Goal: Find contact information: Obtain details needed to contact an individual or organization

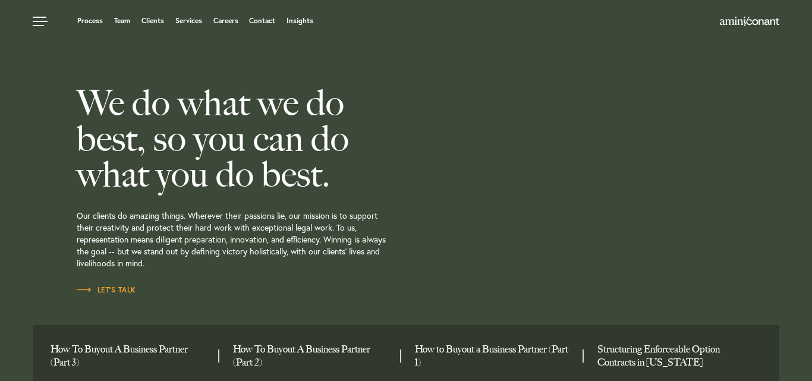
click at [350, 126] on h2 "We do what we do best, so you can do what you do best." at bounding box center [271, 138] width 388 height 107
click at [346, 181] on h2 "We do what we do best, so you can do what you do best." at bounding box center [271, 138] width 388 height 107
click at [755, 23] on img at bounding box center [749, 22] width 59 height 10
click at [164, 260] on p "Our clients do amazing things. Wherever their passions lie, our mission is to s…" at bounding box center [271, 238] width 388 height 92
click at [305, 256] on p "Our clients do amazing things. Wherever their passions lie, our mission is to s…" at bounding box center [271, 238] width 388 height 92
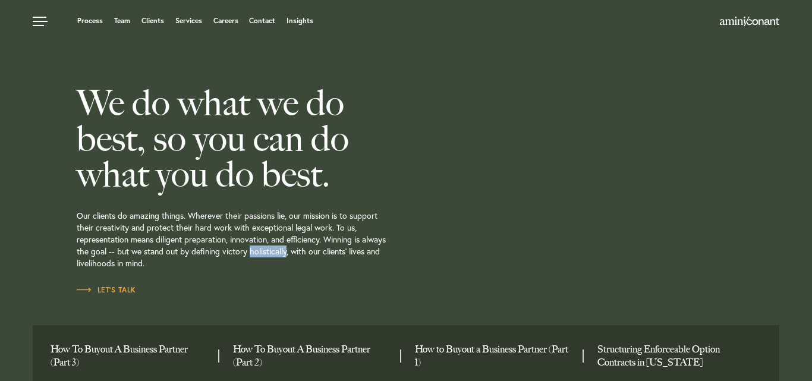
click at [305, 256] on p "Our clients do amazing things. Wherever their passions lie, our mission is to s…" at bounding box center [271, 238] width 388 height 92
click at [117, 288] on span "Let’s Talk" at bounding box center [106, 290] width 59 height 7
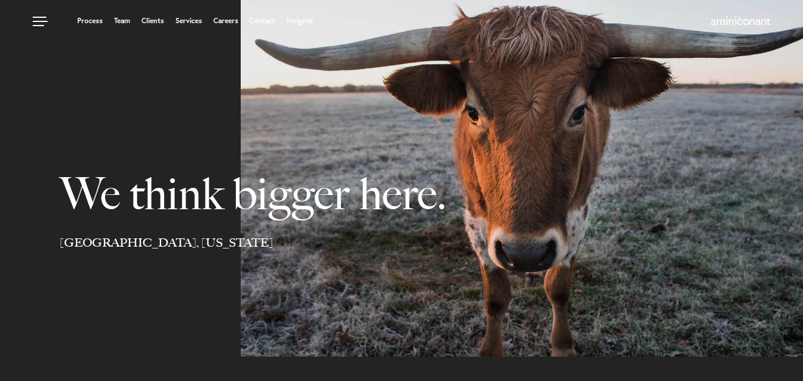
select select "Austin"
select select "Business and Civil Litigation"
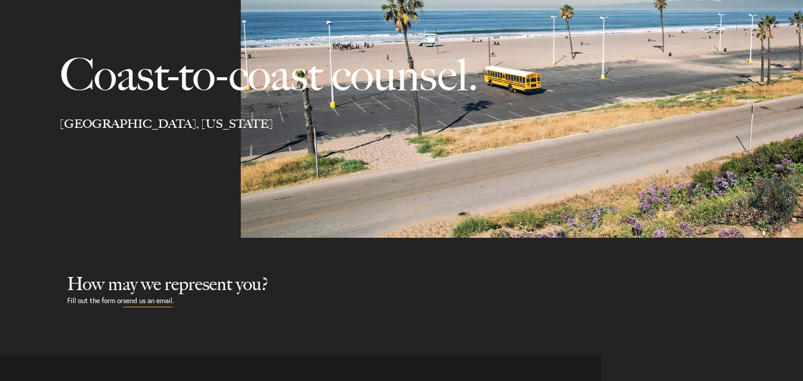
scroll to position [1658, 0]
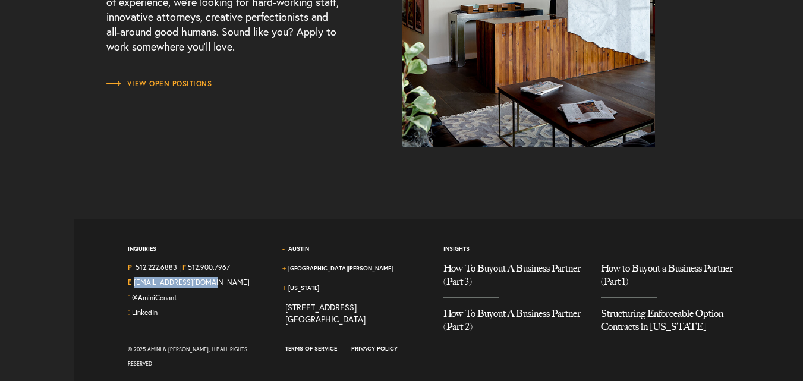
drag, startPoint x: 212, startPoint y: 284, endPoint x: 133, endPoint y: 285, distance: 79.1
click at [133, 285] on div "E [EMAIL_ADDRESS][DOMAIN_NAME]" at bounding box center [198, 284] width 140 height 15
copy link "[EMAIL_ADDRESS][DOMAIN_NAME]"
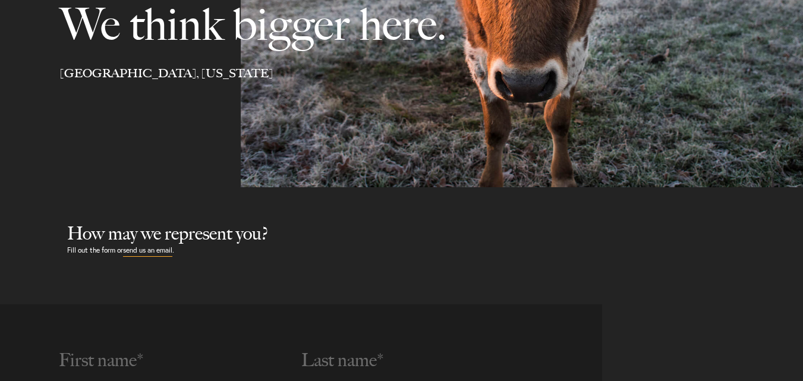
scroll to position [171, 0]
